Goal: Information Seeking & Learning: Compare options

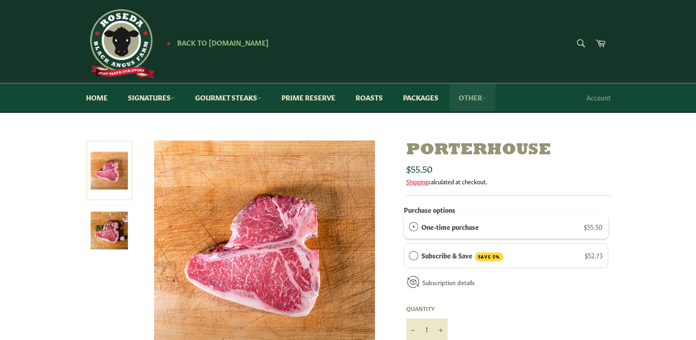
click at [478, 96] on link "Other" at bounding box center [472, 97] width 46 height 28
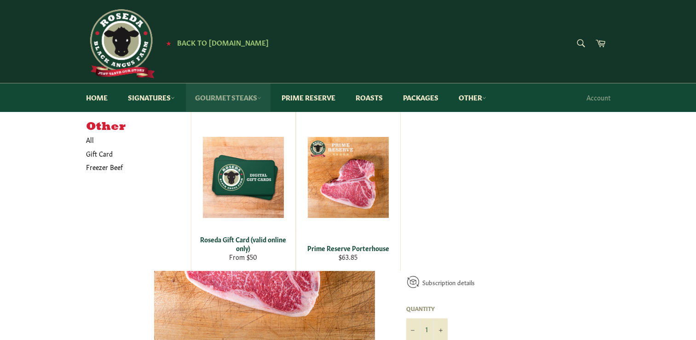
click at [244, 102] on link "Gourmet Steaks" at bounding box center [228, 97] width 85 height 28
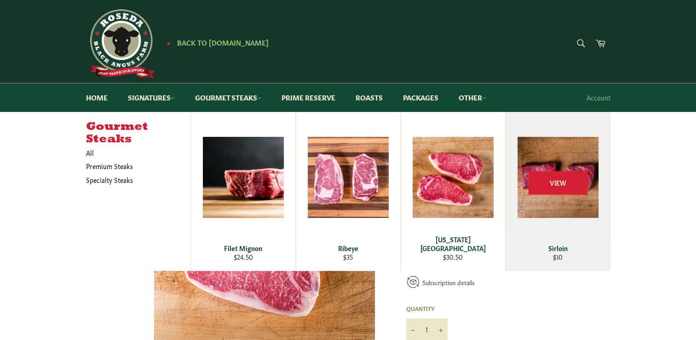
click at [543, 206] on div "View" at bounding box center [558, 191] width 104 height 159
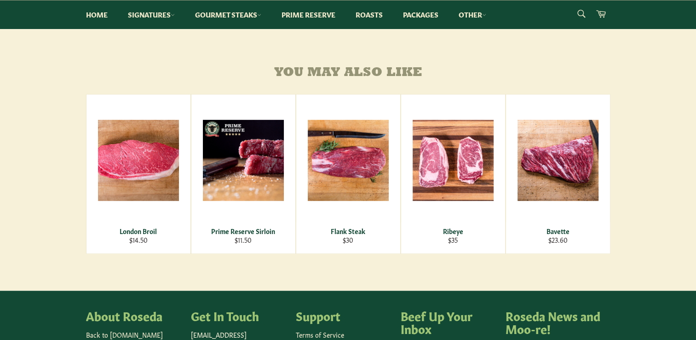
scroll to position [506, 0]
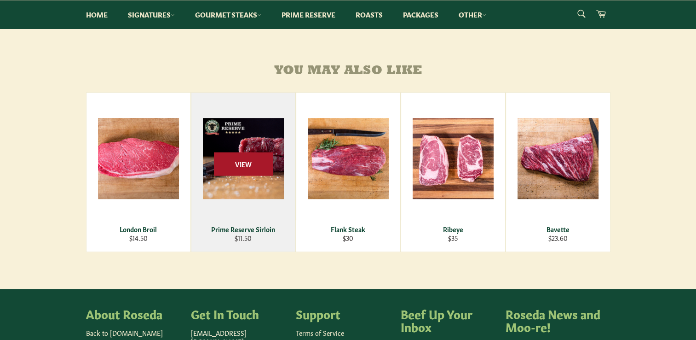
click at [241, 175] on span "View" at bounding box center [243, 163] width 59 height 23
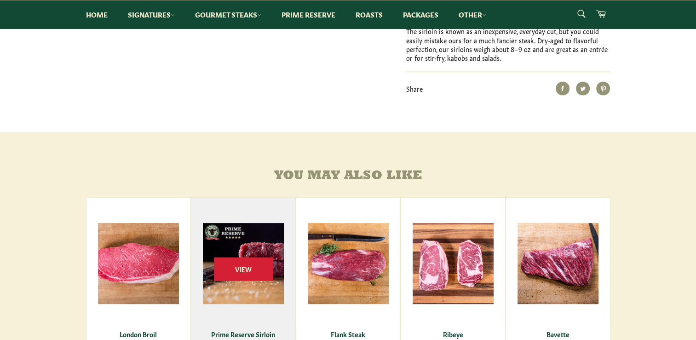
scroll to position [340, 0]
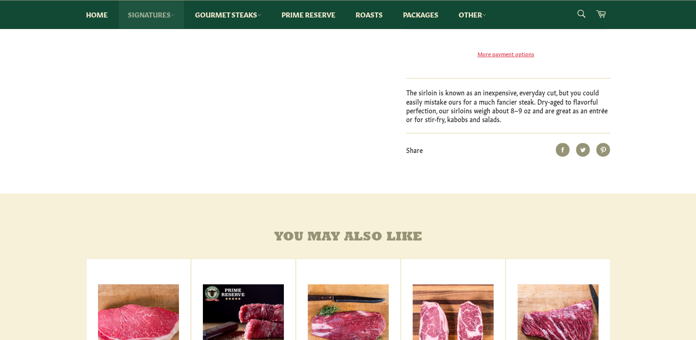
click at [169, 18] on link "Signatures" at bounding box center [151, 14] width 65 height 28
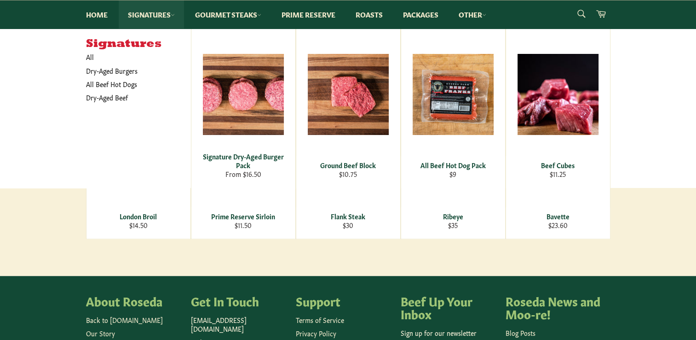
scroll to position [524, 0]
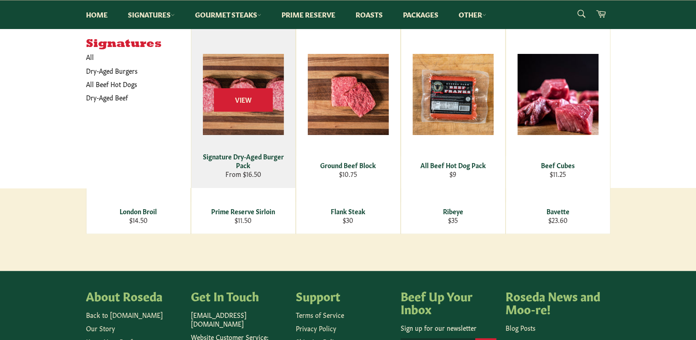
click at [230, 126] on div "View" at bounding box center [243, 108] width 104 height 159
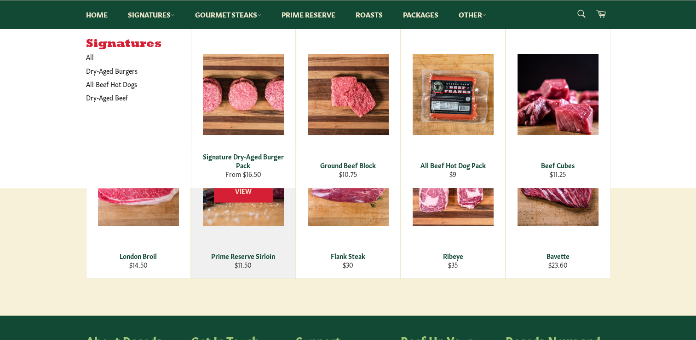
scroll to position [478, 0]
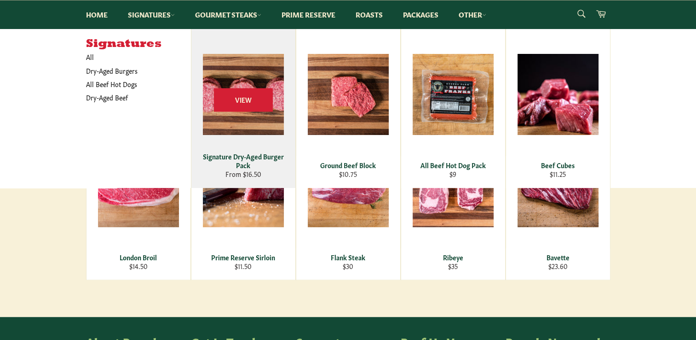
click at [242, 157] on div "Signature Dry-Aged Burger Pack" at bounding box center [243, 161] width 92 height 18
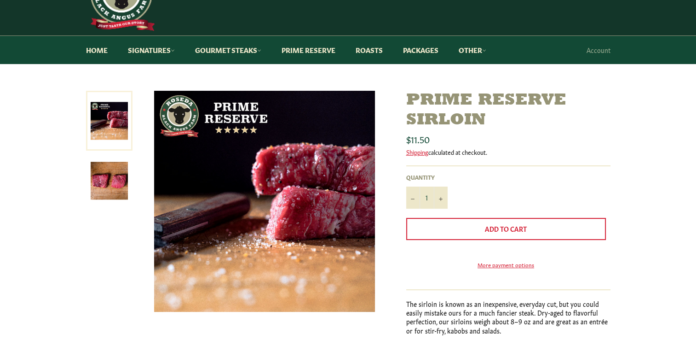
scroll to position [46, 0]
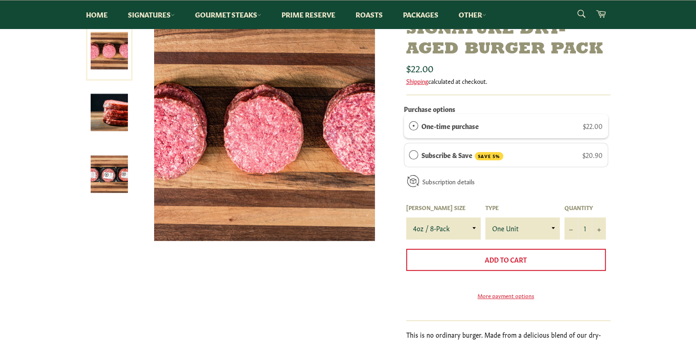
scroll to position [138, 0]
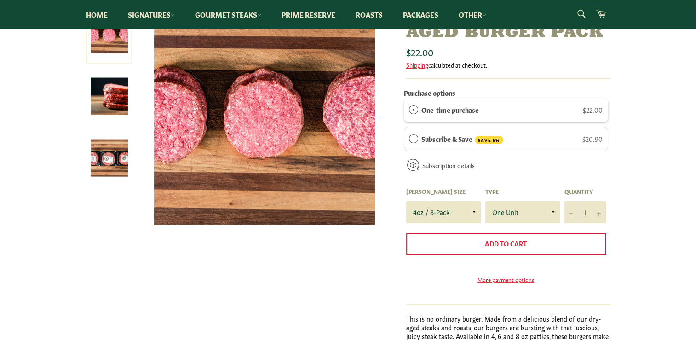
scroll to position [138, 0]
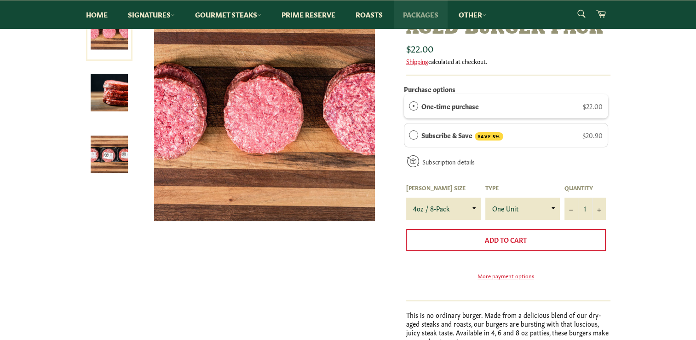
click at [434, 21] on link "Packages" at bounding box center [421, 14] width 54 height 28
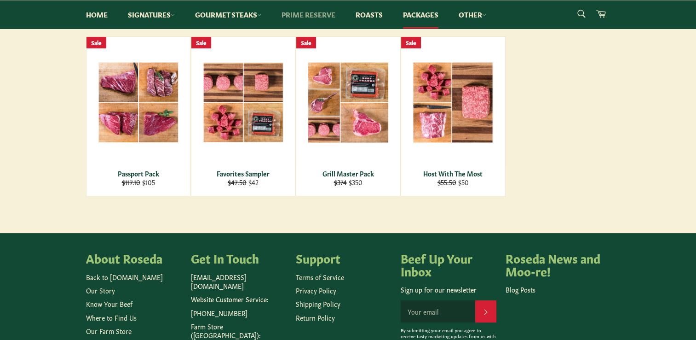
scroll to position [144, 0]
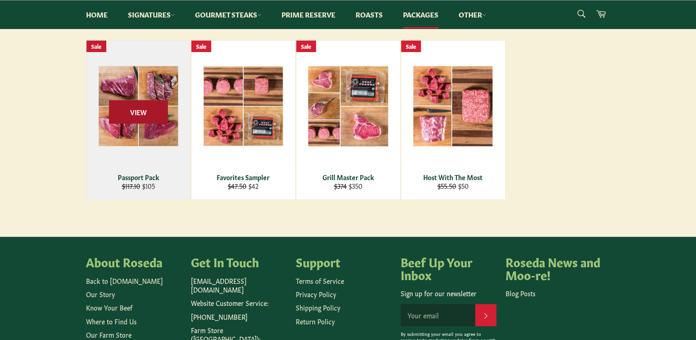
click at [134, 119] on span "View" at bounding box center [138, 111] width 59 height 23
